Goal: Transaction & Acquisition: Book appointment/travel/reservation

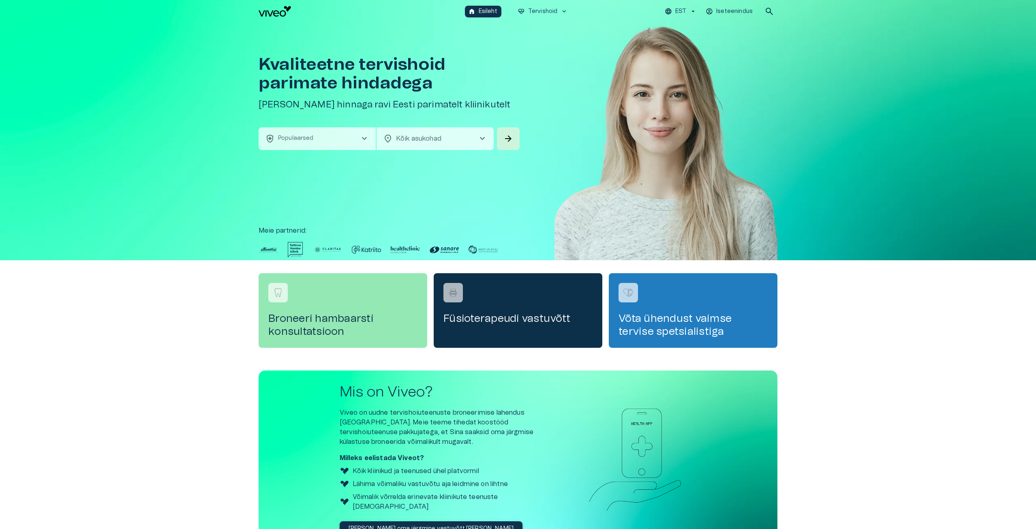
scroll to position [70, 0]
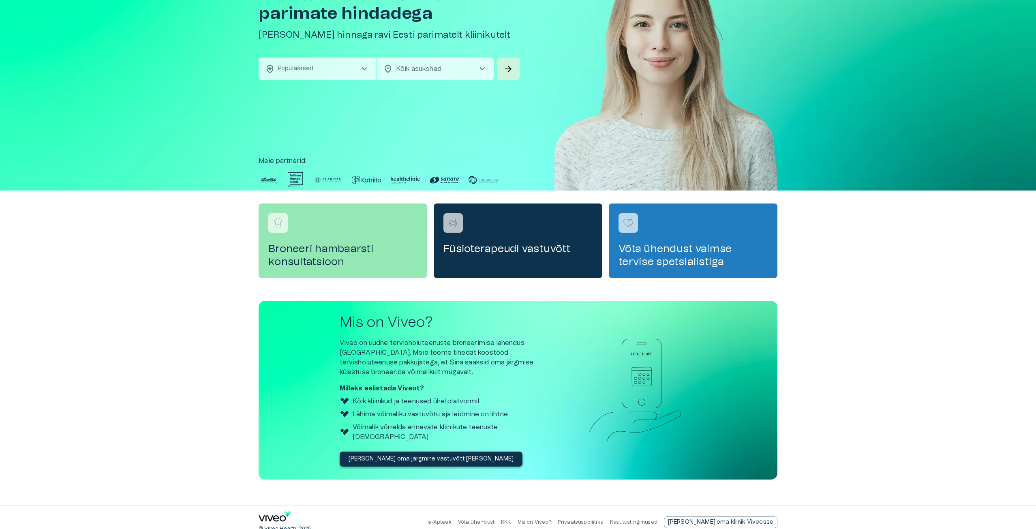
click at [412, 440] on div "Mis on Viveo? Viveo on uudne tervishoiuteenuste broneerimise lahendus [GEOGRAPH…" at bounding box center [447, 390] width 215 height 152
click at [404, 455] on p "[PERSON_NAME] oma järgmine vastuvõtt [PERSON_NAME]" at bounding box center [431, 459] width 165 height 9
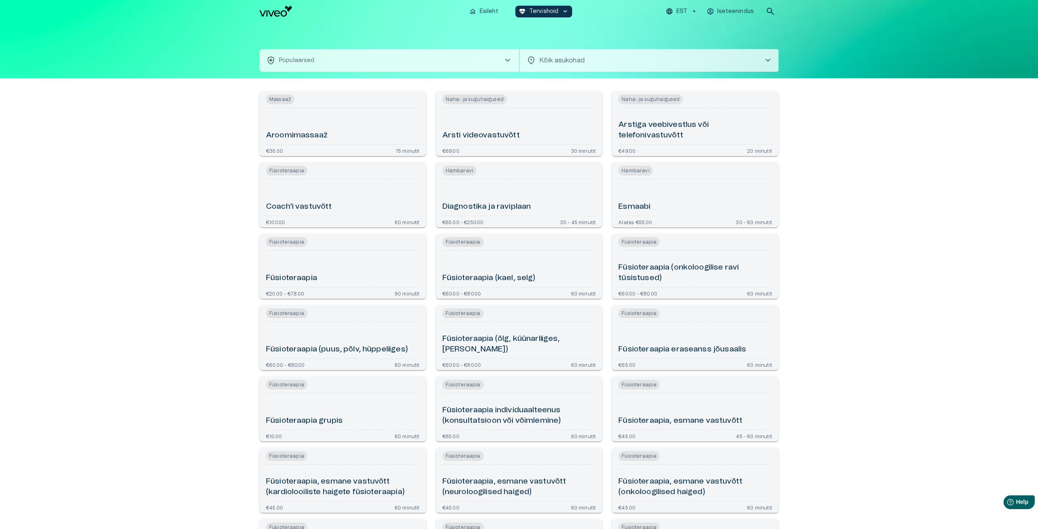
click at [518, 61] on body "Hindame teie privaatsust Kasutame küpsiseid teie sirvimiskogemuse parandamiseks…" at bounding box center [519, 264] width 1038 height 529
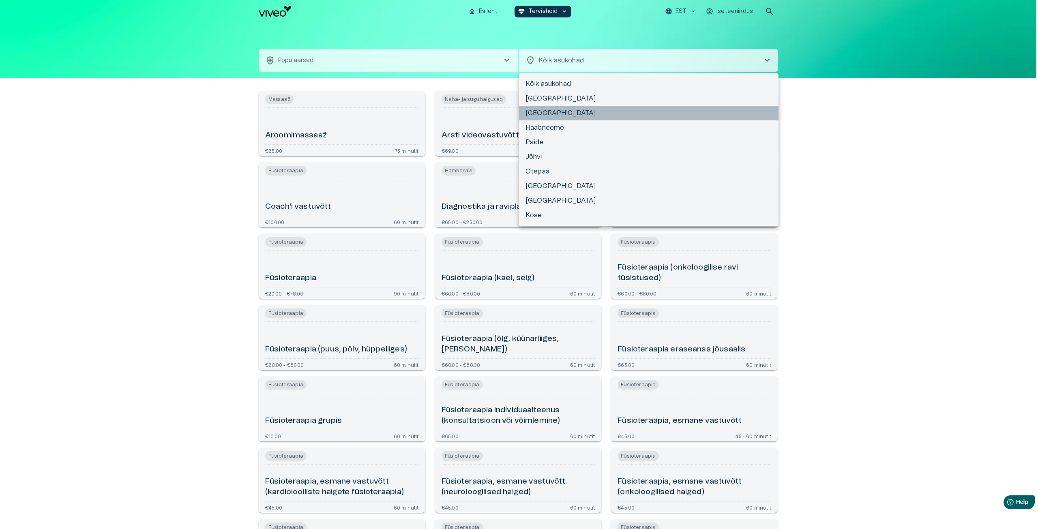
click at [518, 116] on li "[GEOGRAPHIC_DATA]" at bounding box center [649, 113] width 260 height 15
type input "**********"
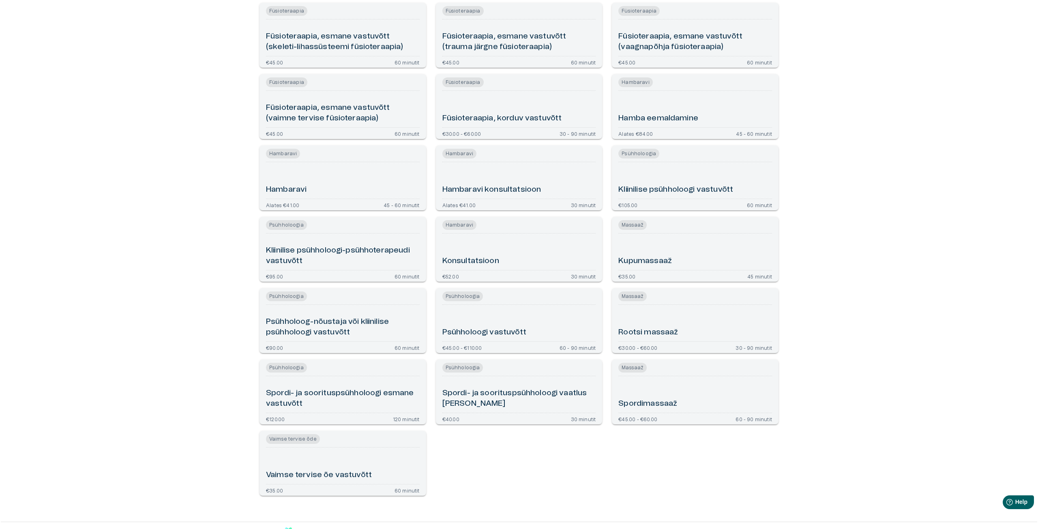
scroll to position [257, 0]
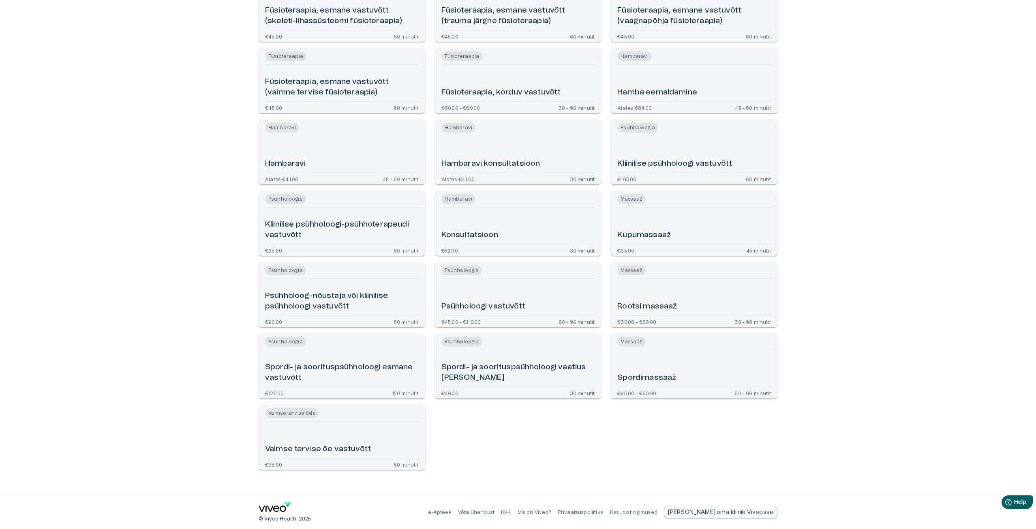
click at [518, 279] on div "Psühholoogia Psühholoogi vastuvõtt €45.00 - €110.00 60 - 90 minutit" at bounding box center [518, 294] width 167 height 65
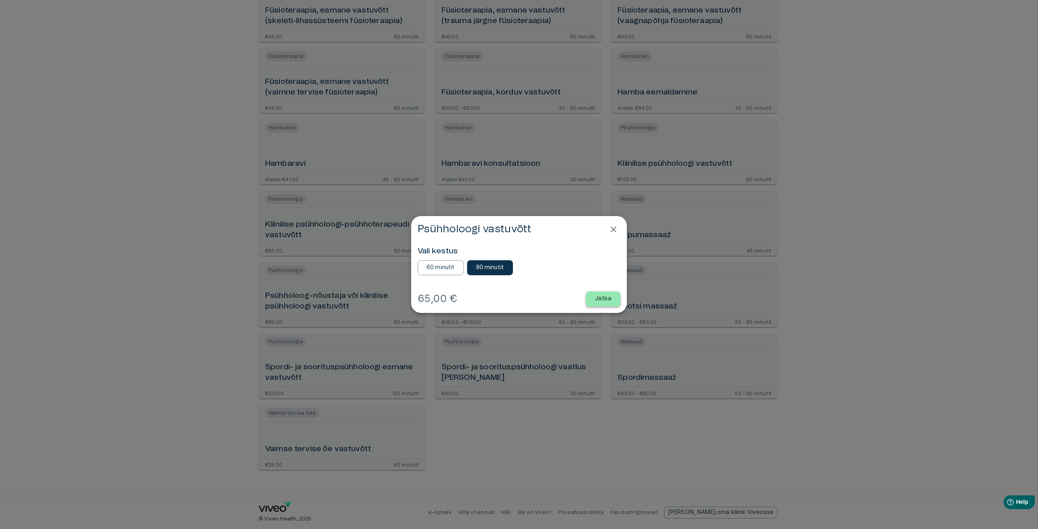
click at [518, 294] on button "Jätka" at bounding box center [603, 299] width 34 height 15
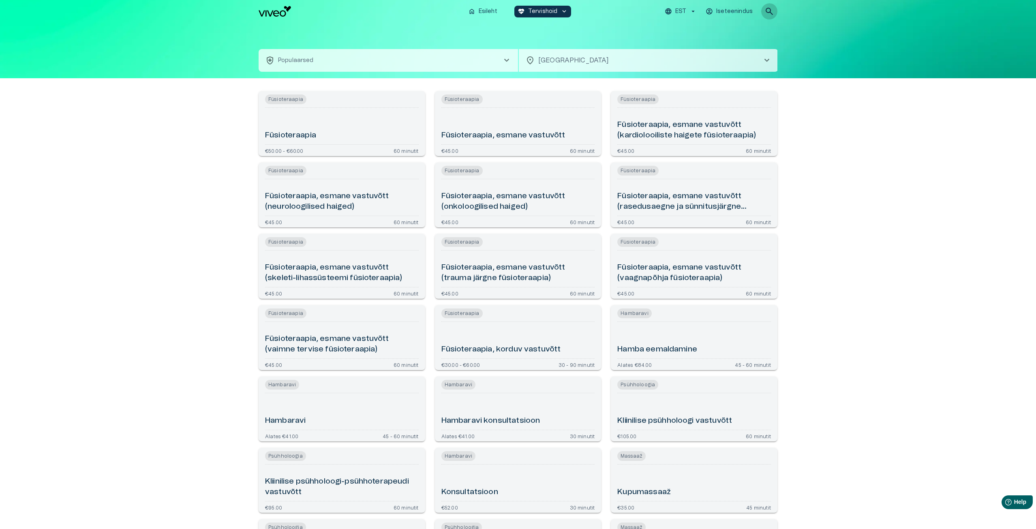
click at [518, 8] on button "search" at bounding box center [770, 11] width 16 height 16
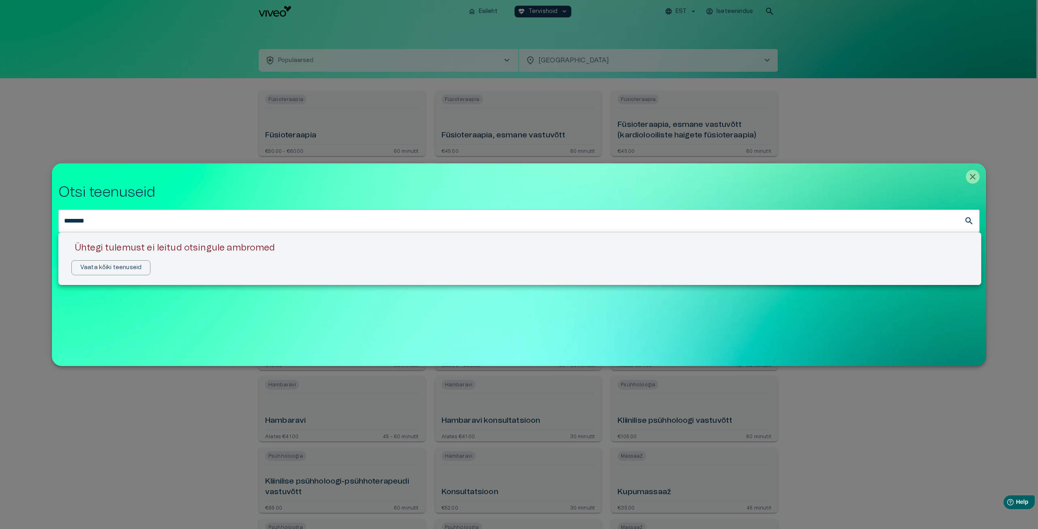
drag, startPoint x: 94, startPoint y: 221, endPoint x: 31, endPoint y: 221, distance: 62.9
click at [31, 221] on div at bounding box center [519, 264] width 1038 height 529
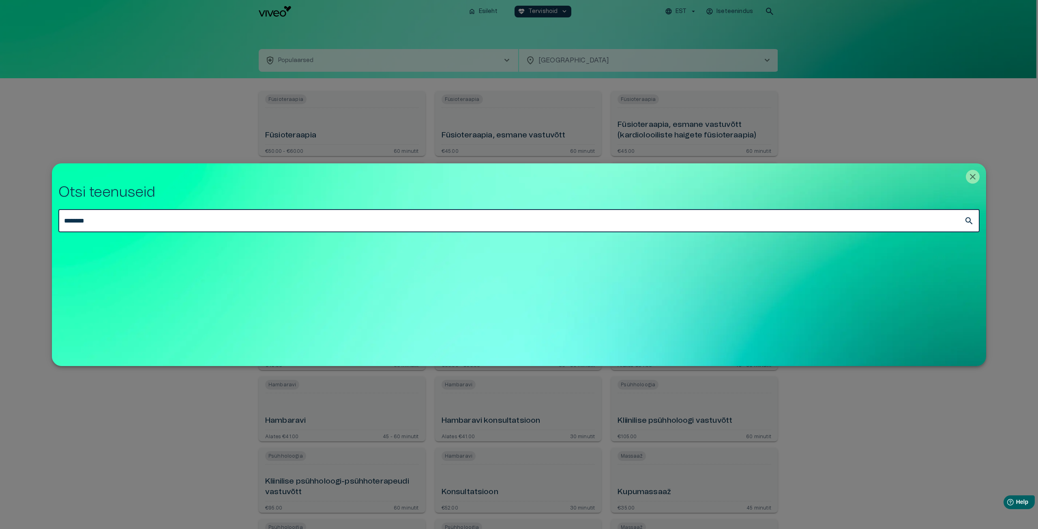
drag, startPoint x: 107, startPoint y: 219, endPoint x: 23, endPoint y: 221, distance: 84.0
click at [23, 221] on div "Otsi teenuseid ******** ​" at bounding box center [519, 264] width 1038 height 529
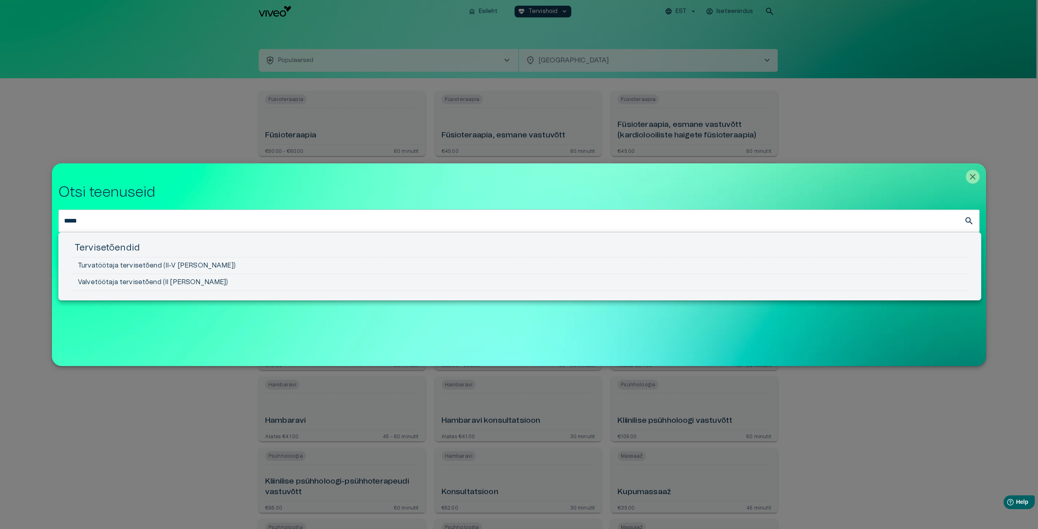
drag, startPoint x: 96, startPoint y: 218, endPoint x: 34, endPoint y: 211, distance: 62.1
click at [34, 211] on div at bounding box center [519, 264] width 1038 height 529
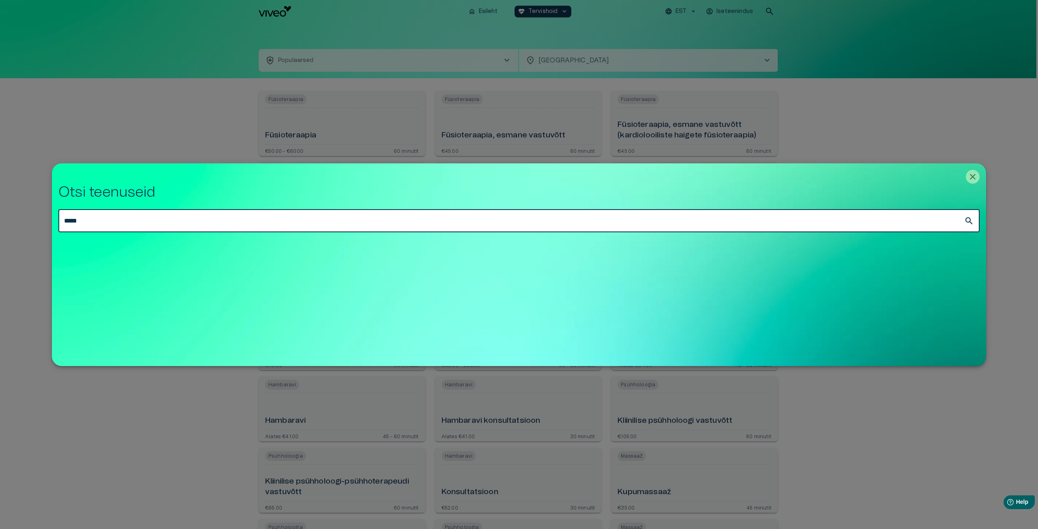
drag, startPoint x: 83, startPoint y: 218, endPoint x: 36, endPoint y: 216, distance: 47.1
click at [36, 216] on div "Otsi teenuseid ***** ​" at bounding box center [519, 264] width 1038 height 529
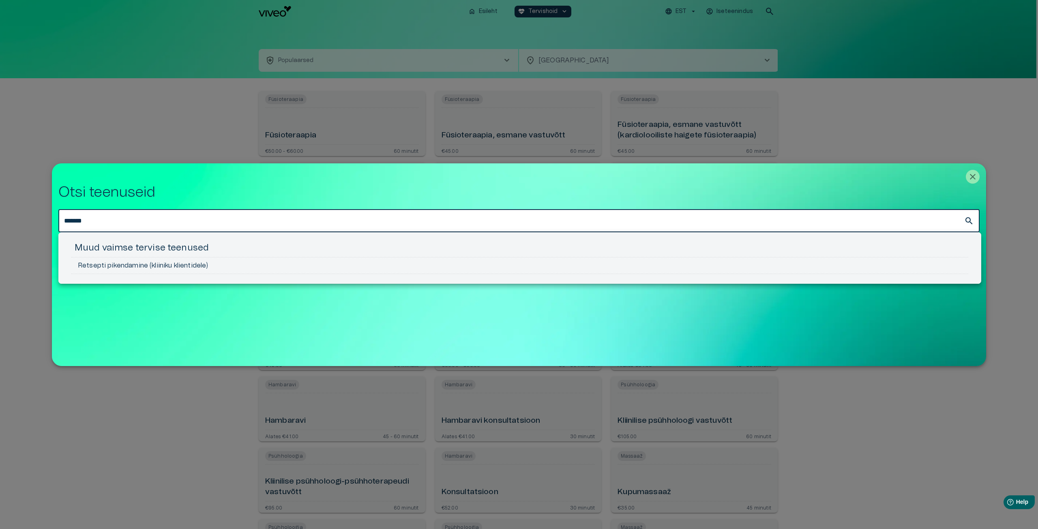
type input "*******"
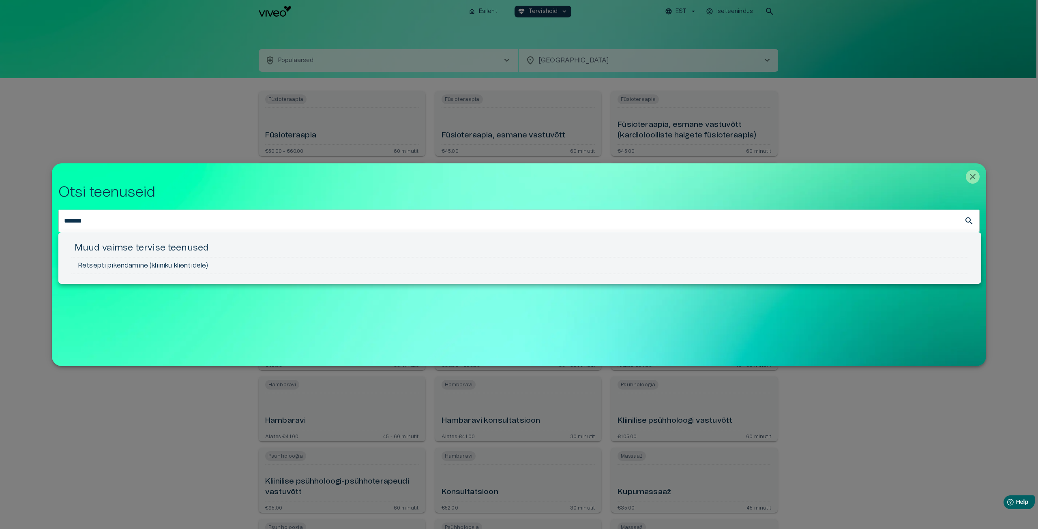
drag, startPoint x: 73, startPoint y: 216, endPoint x: 34, endPoint y: 216, distance: 39.3
click at [34, 216] on div at bounding box center [519, 264] width 1038 height 529
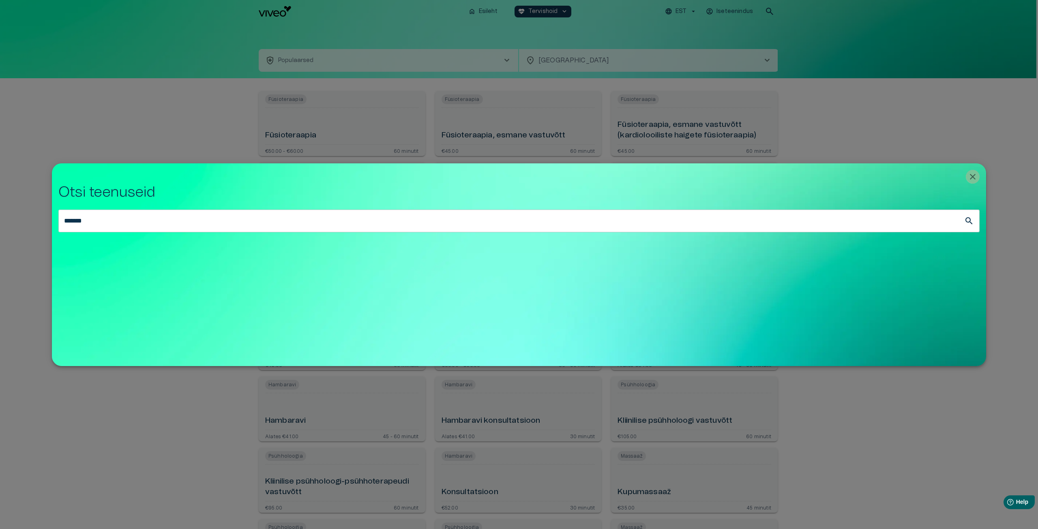
click at [518, 178] on icon "Close" at bounding box center [973, 177] width 10 height 10
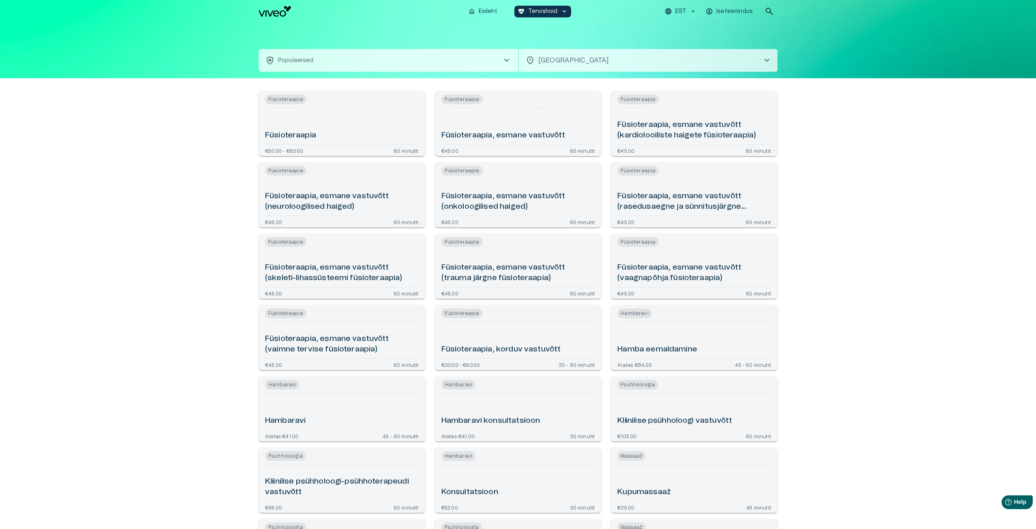
click at [518, 175] on div "Füsioteraapia Füsioteraapia €50.00 - €60.00 60 minutit Füsioteraapia Füsioteraa…" at bounding box center [518, 415] width 1036 height 675
click at [518, 170] on div "Füsioteraapia Füsioteraapia €50.00 - €60.00 60 minutit Füsioteraapia Füsioteraa…" at bounding box center [518, 415] width 1036 height 675
click at [268, 16] on img "Navigate to homepage" at bounding box center [275, 11] width 32 height 11
